Goal: Task Accomplishment & Management: Use online tool/utility

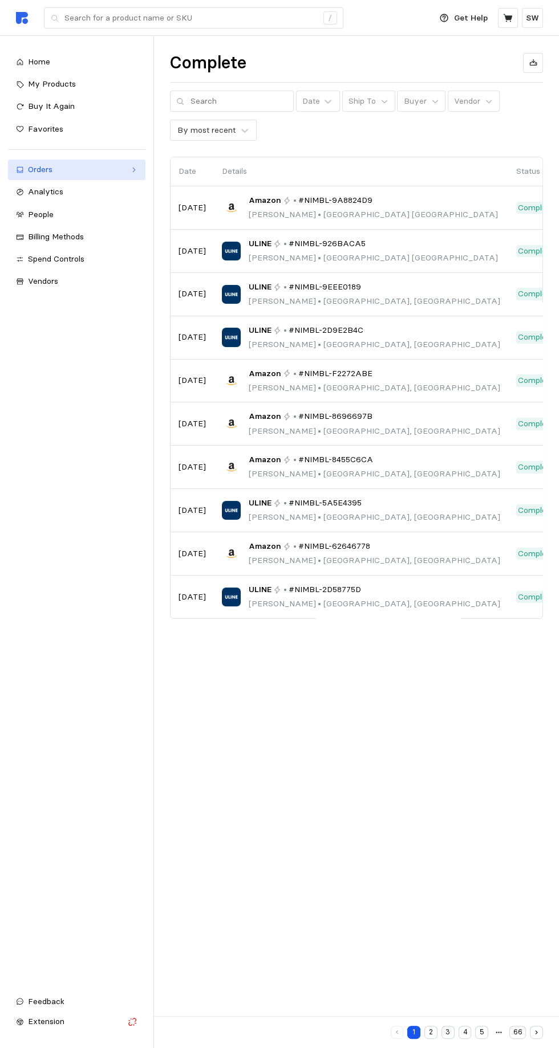
click at [39, 169] on div "Orders" at bounding box center [76, 170] width 97 height 13
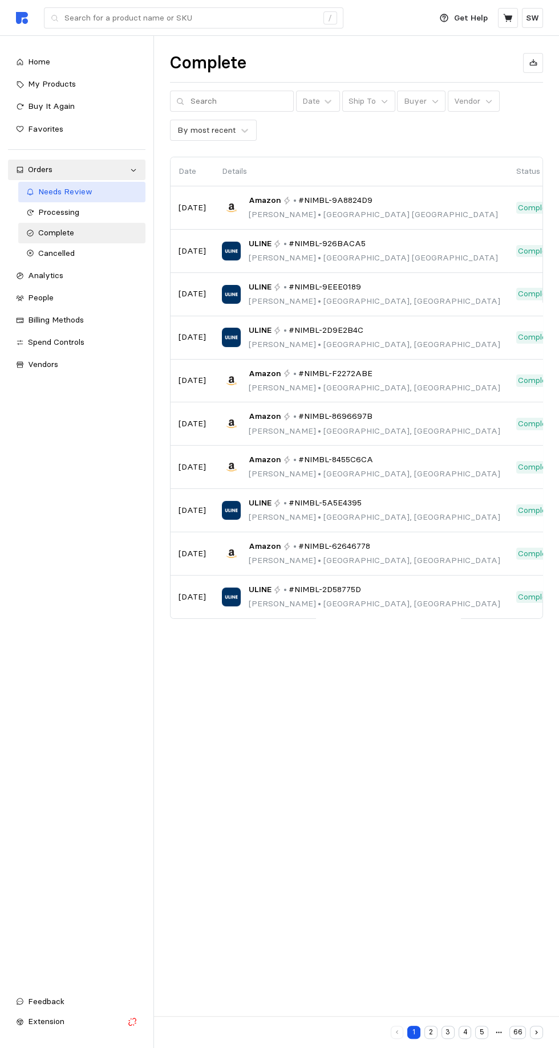
click at [51, 192] on span "Needs Review" at bounding box center [65, 191] width 54 height 10
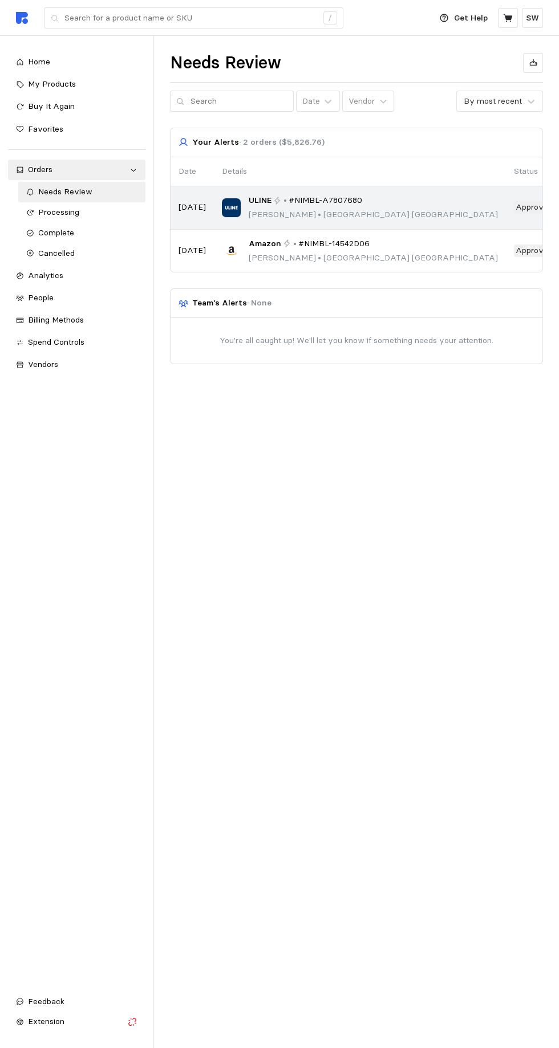
click at [278, 199] on icon at bounding box center [277, 201] width 8 height 8
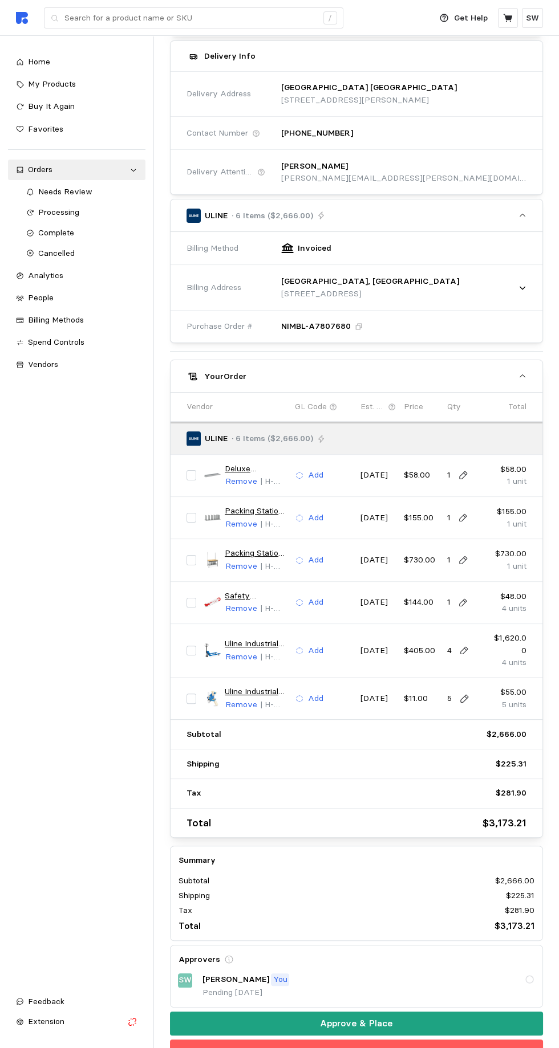
scroll to position [190, 0]
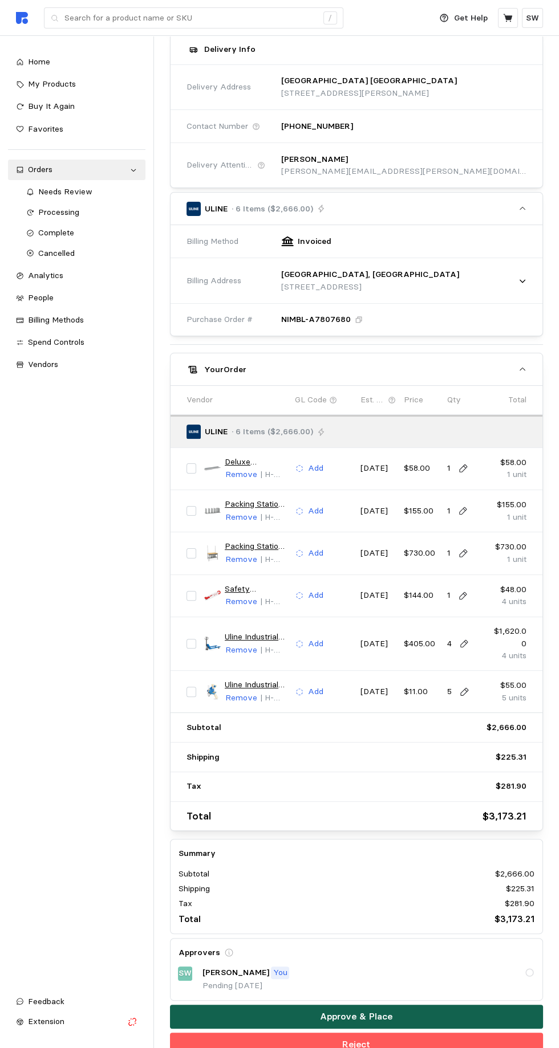
click at [424, 1005] on button "Approve & Place" at bounding box center [356, 1017] width 373 height 24
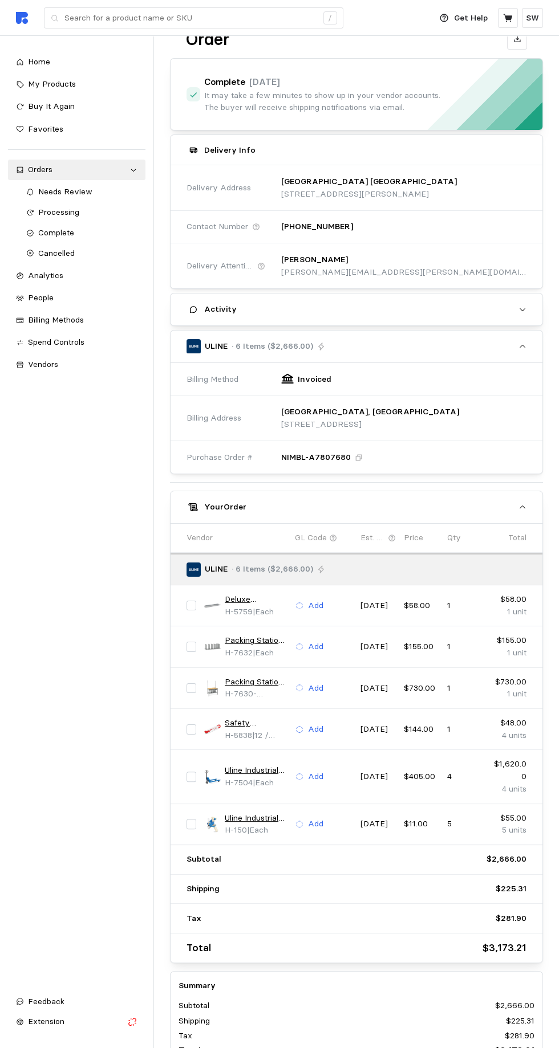
scroll to position [133, 0]
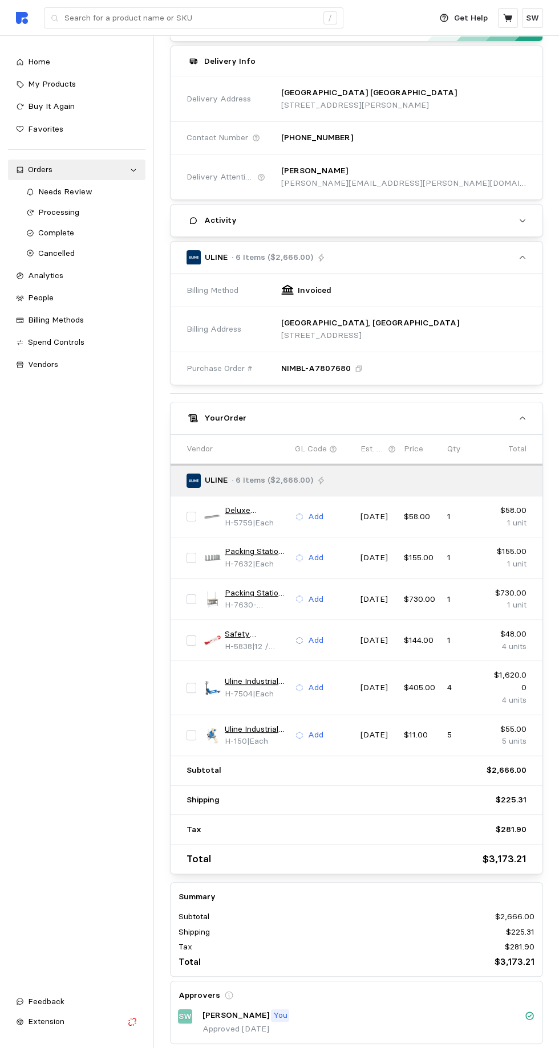
click at [417, 1048] on button "Back to Orders" at bounding box center [356, 1060] width 373 height 24
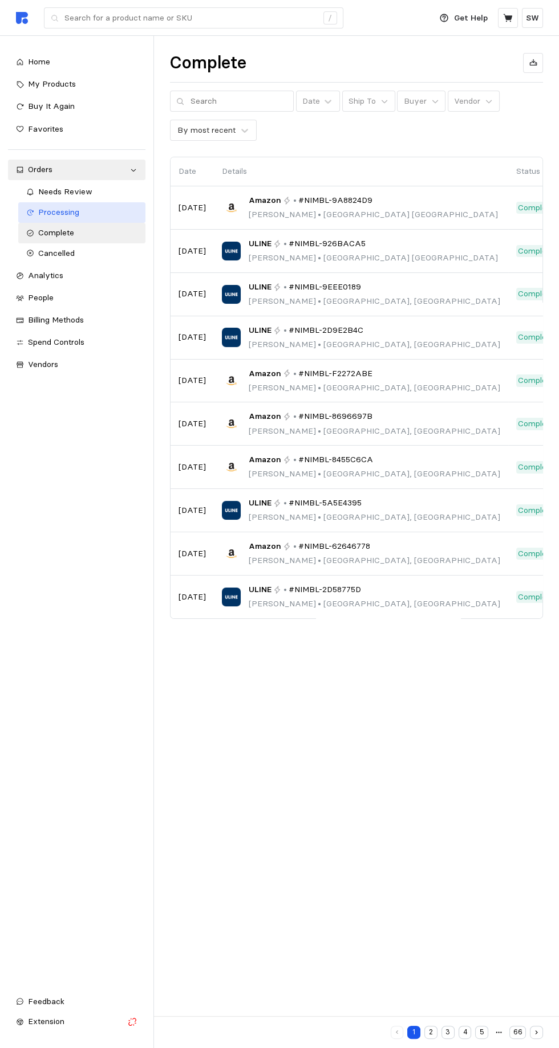
click at [50, 212] on span "Processing" at bounding box center [58, 212] width 41 height 10
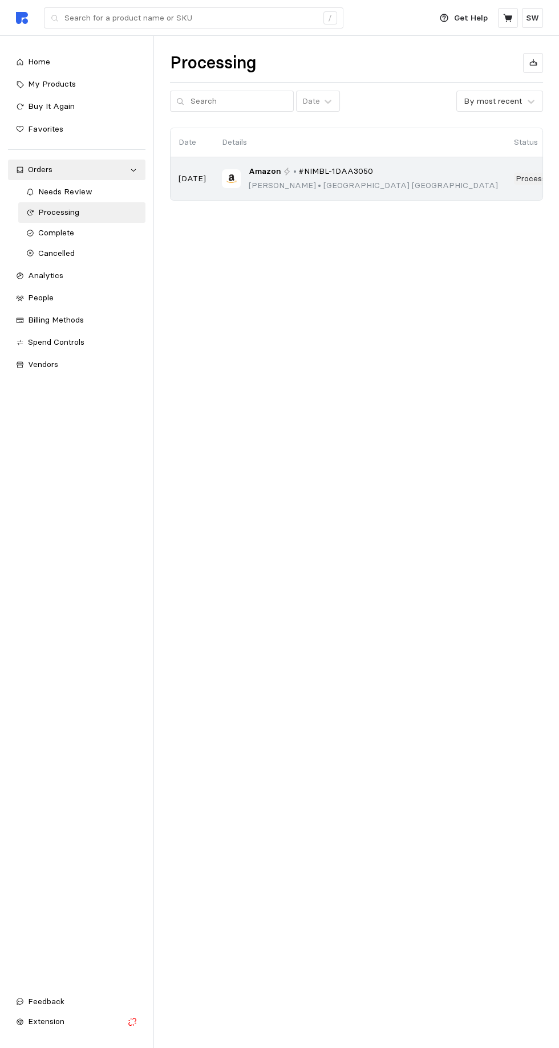
click at [281, 177] on div "Amazon • #NIMBL-1DAA3050" at bounding box center [373, 171] width 249 height 13
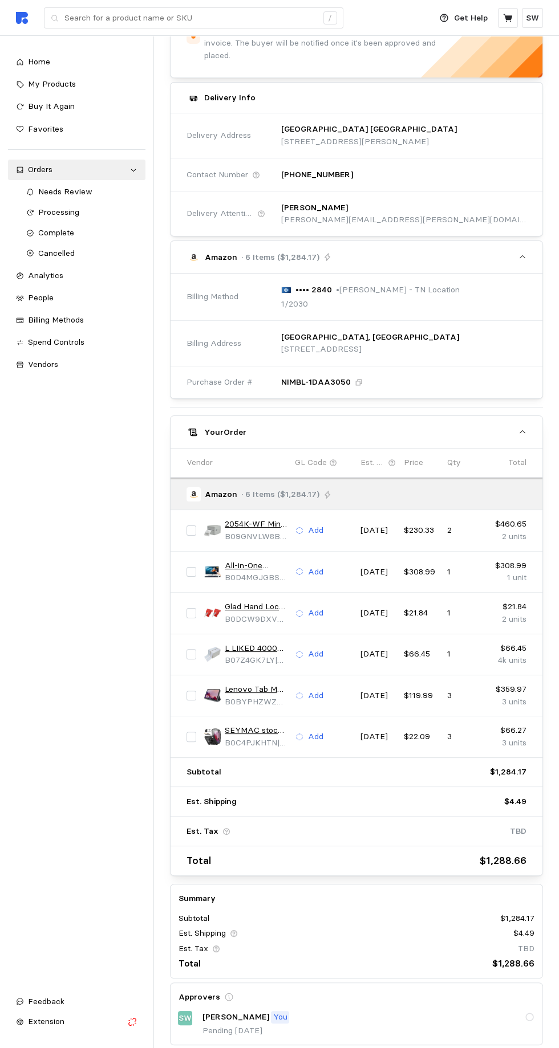
scroll to position [144, 0]
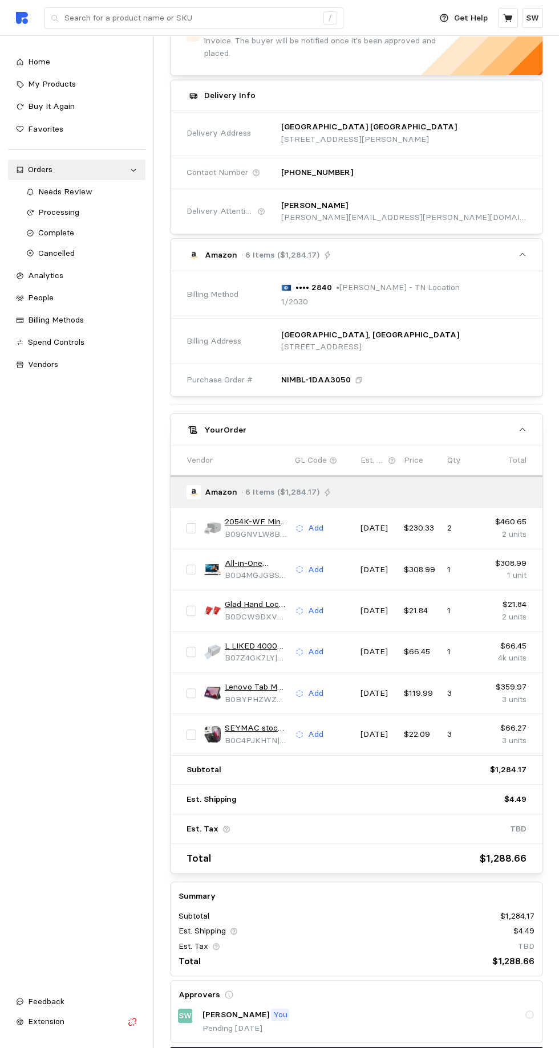
click at [406, 1048] on button "Back to Orders" at bounding box center [356, 1059] width 373 height 24
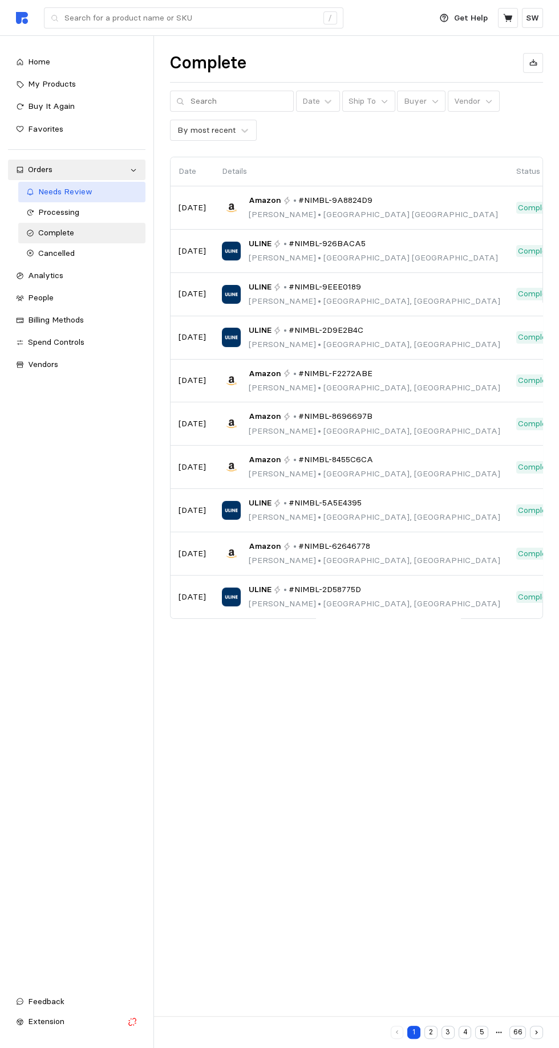
click at [46, 194] on span "Needs Review" at bounding box center [65, 191] width 54 height 10
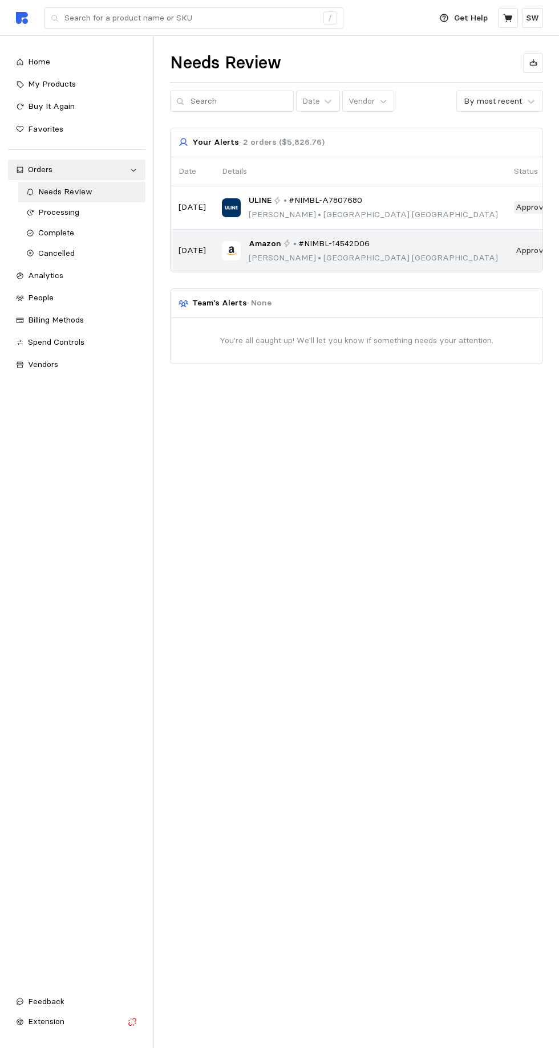
click at [272, 257] on p "[PERSON_NAME] • [GEOGRAPHIC_DATA]" at bounding box center [373, 258] width 249 height 13
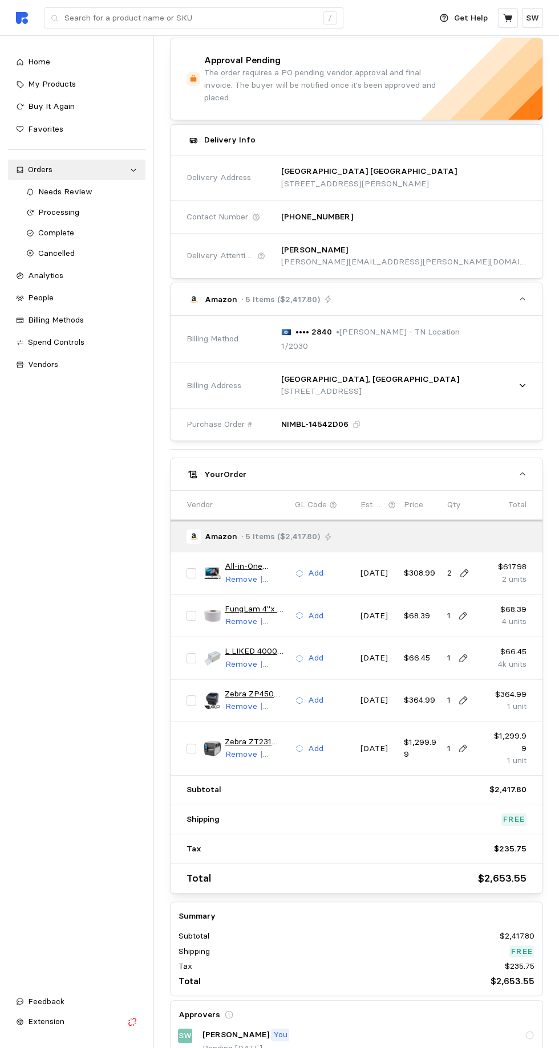
scroll to position [162, 0]
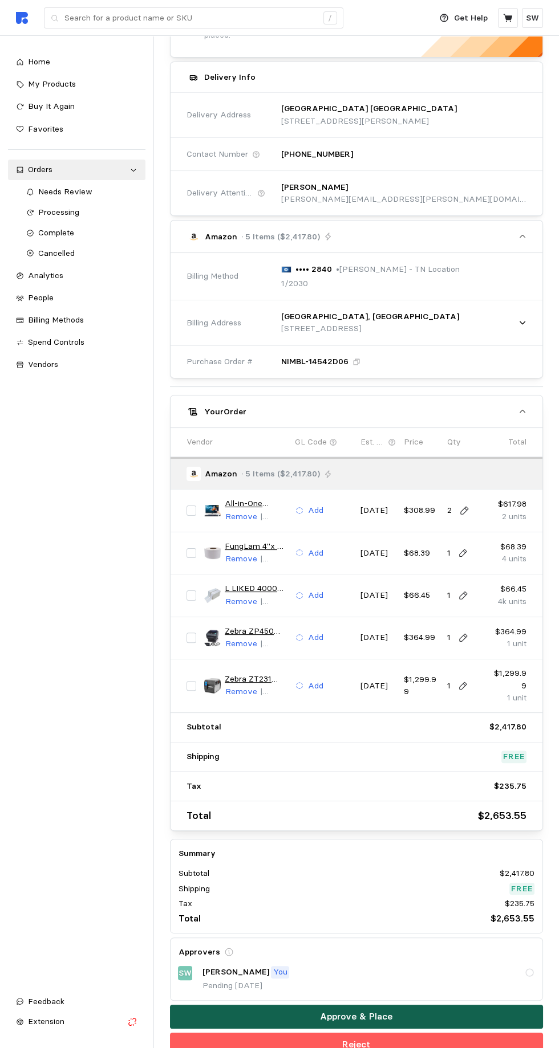
click at [432, 1005] on button "Approve & Place" at bounding box center [356, 1017] width 373 height 24
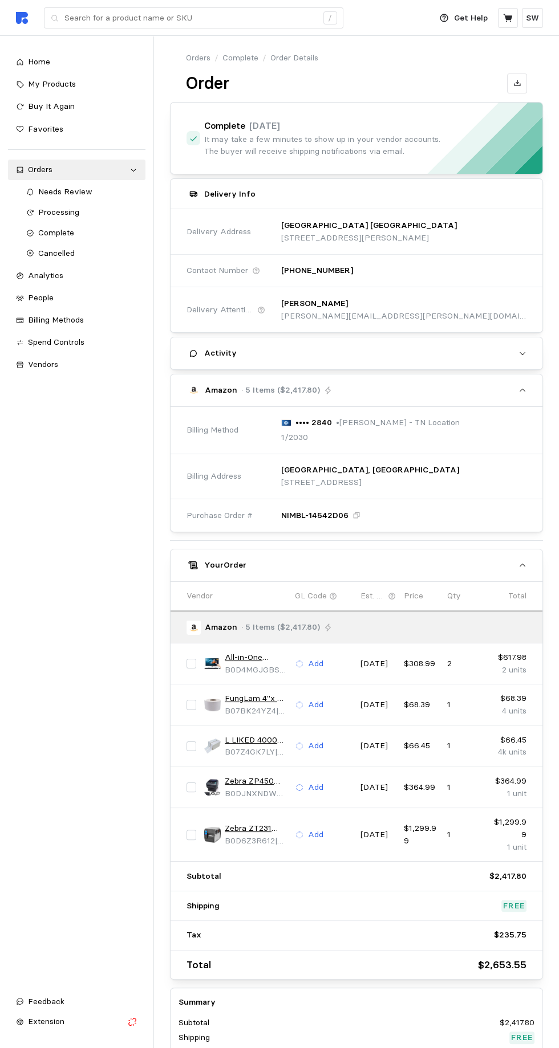
scroll to position [106, 0]
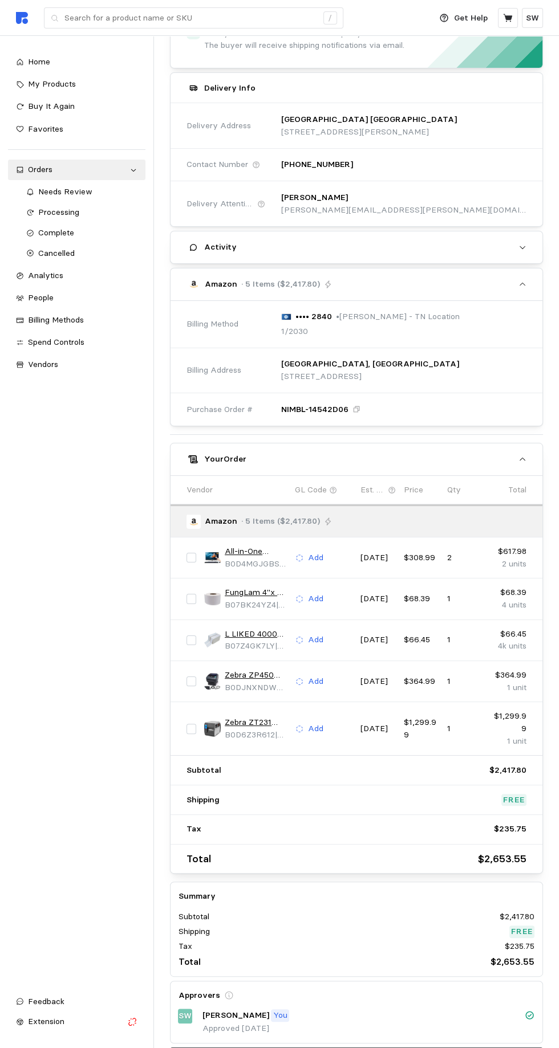
click at [402, 1048] on button "Back to Orders" at bounding box center [356, 1060] width 373 height 24
